Goal: Find specific page/section: Find specific page/section

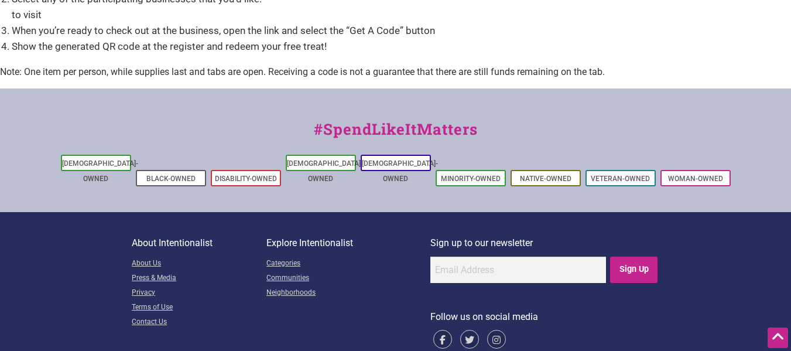
scroll to position [1831, 0]
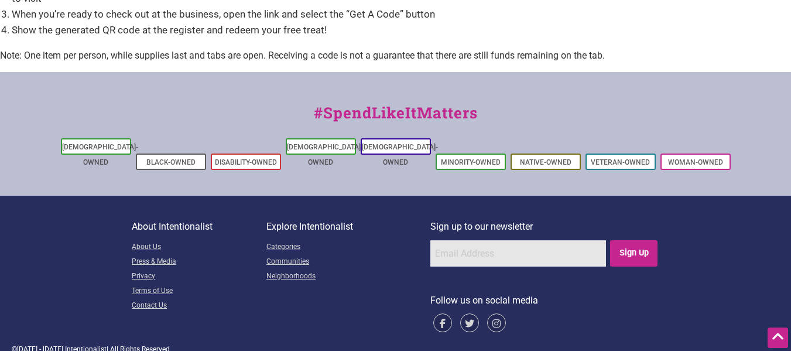
click at [444, 240] on input "email" at bounding box center [518, 253] width 176 height 26
type input "ckrisologo@gmail.com"
click at [633, 240] on input "Sign Up" at bounding box center [633, 253] width 47 height 26
click at [282, 269] on link "Neighborhoods" at bounding box center [348, 276] width 164 height 15
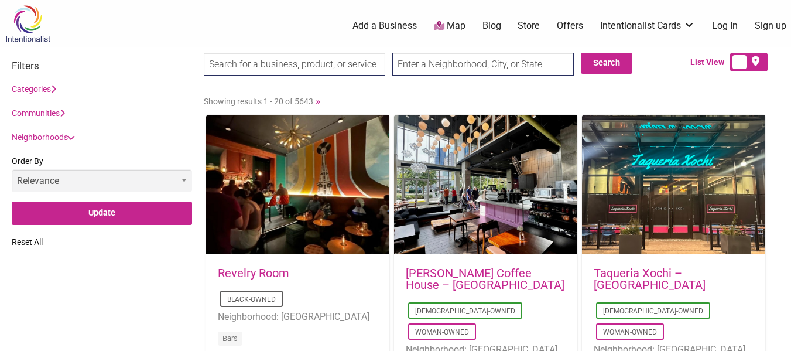
click at [397, 61] on input "text" at bounding box center [482, 64] width 181 height 23
type input "C"
click at [606, 56] on button "Search" at bounding box center [607, 63] width 52 height 21
drag, startPoint x: 397, startPoint y: 68, endPoint x: 481, endPoint y: 55, distance: 84.8
click at [453, 57] on input "Rainier Valley, Seattle, WA" at bounding box center [482, 64] width 181 height 23
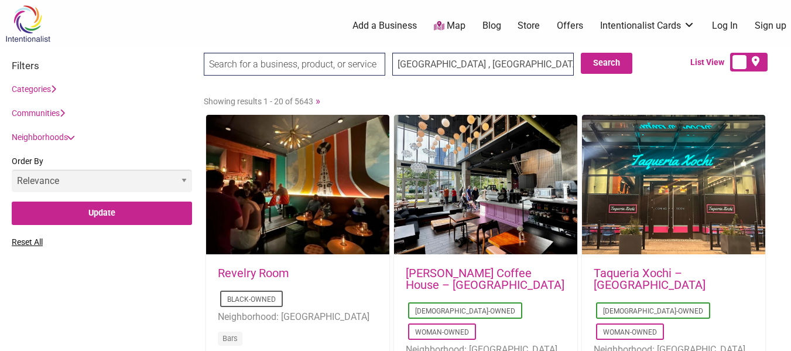
click at [603, 53] on button "Search" at bounding box center [607, 63] width 52 height 21
drag, startPoint x: 449, startPoint y: 68, endPoint x: 361, endPoint y: 76, distance: 88.1
click at [361, 76] on div "Beacon Hill , Seattle, WA Search Search" at bounding box center [422, 68] width 436 height 30
type input "Rainier Valley Seattle, WA"
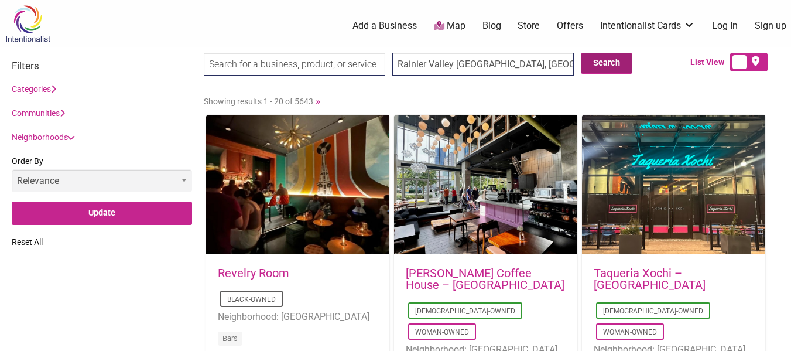
click at [620, 61] on button "Search" at bounding box center [607, 63] width 52 height 21
drag, startPoint x: 524, startPoint y: 60, endPoint x: 341, endPoint y: 61, distance: 183.8
click at [341, 61] on div "Rainier Valley Seattle, WA Search Search" at bounding box center [422, 68] width 436 height 30
click at [744, 61] on label at bounding box center [748, 62] width 37 height 19
click at [760, 61] on input "checkbox" at bounding box center [764, 63] width 8 height 8
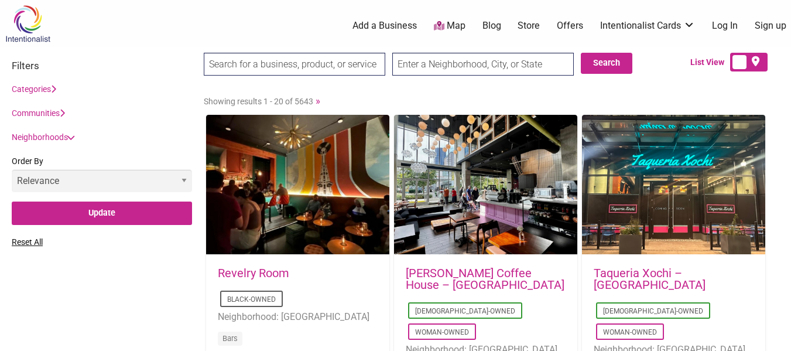
checkbox input "true"
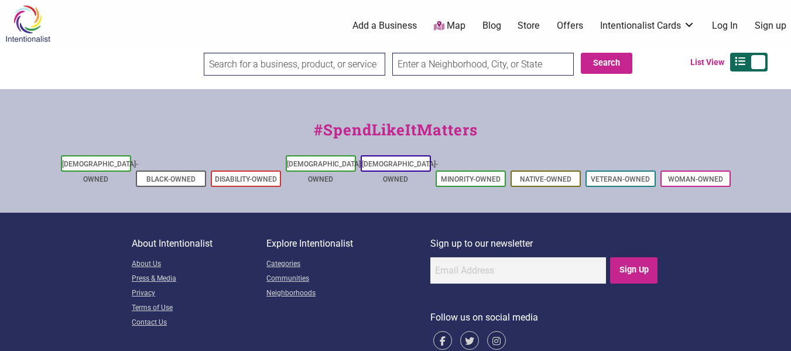
click at [405, 64] on input "text" at bounding box center [482, 64] width 181 height 23
type input "Columbia City, Seattle, WA"
click at [612, 61] on button "Search" at bounding box center [607, 63] width 52 height 21
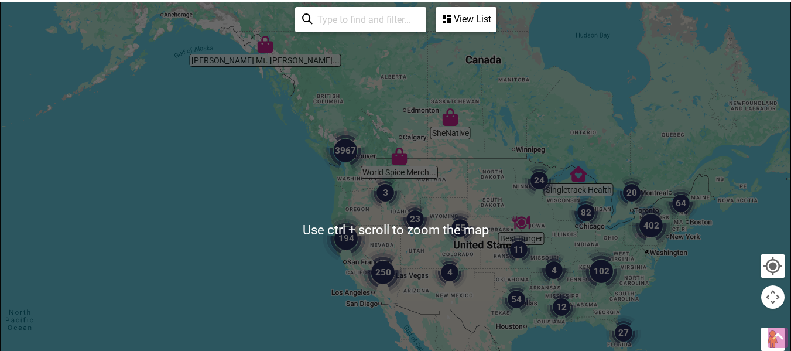
scroll to position [234, 0]
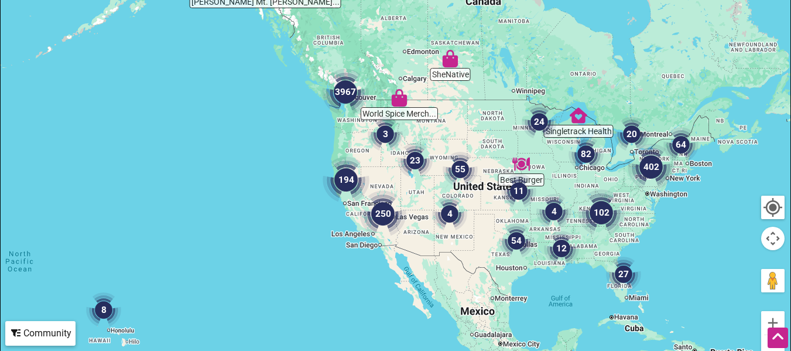
click at [354, 122] on div at bounding box center [396, 171] width 790 height 455
click at [386, 111] on div at bounding box center [396, 171] width 790 height 455
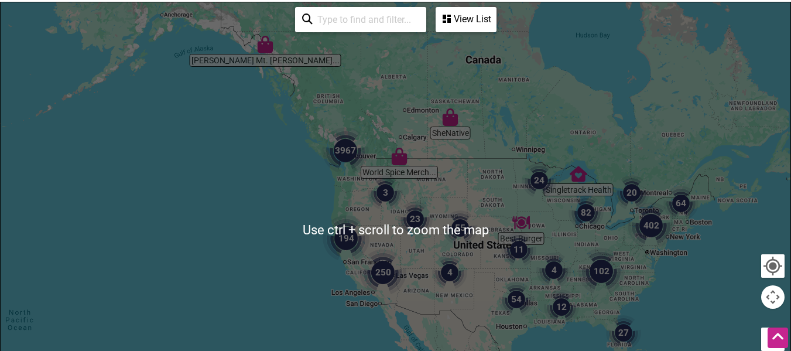
scroll to position [117, 0]
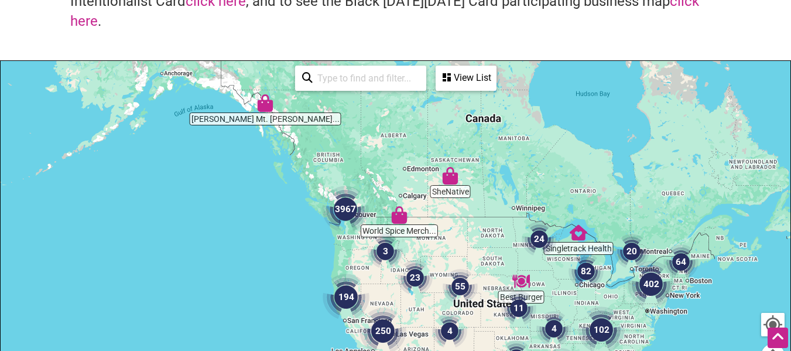
click at [349, 238] on div at bounding box center [396, 288] width 790 height 455
click at [385, 245] on img "3" at bounding box center [385, 251] width 35 height 35
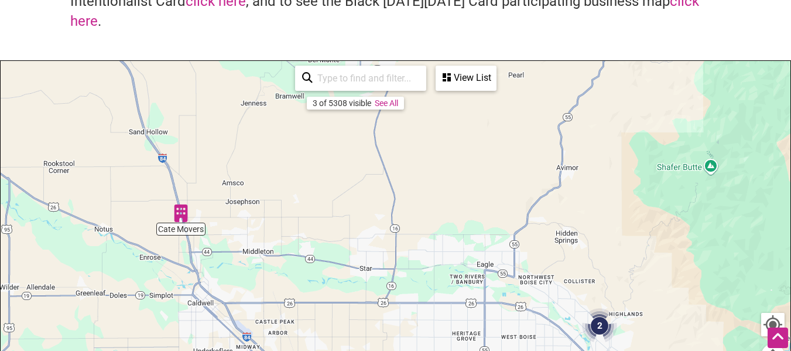
scroll to position [0, 0]
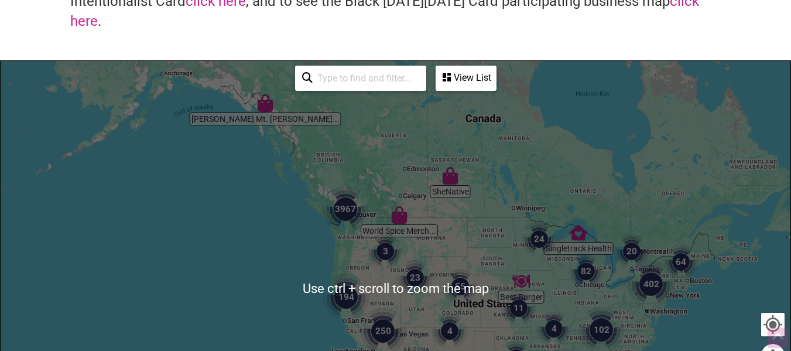
scroll to position [59, 0]
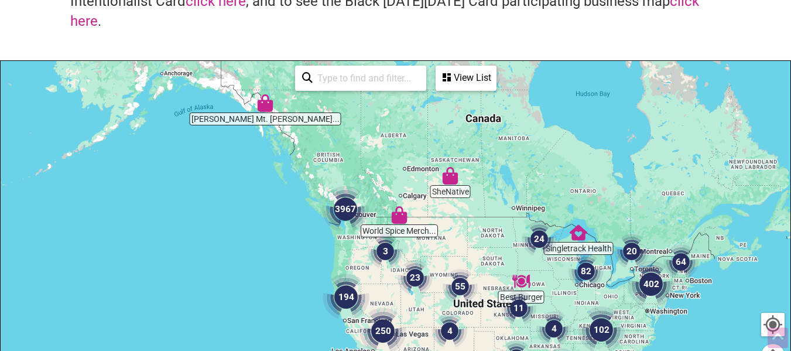
scroll to position [176, 0]
